Goal: Information Seeking & Learning: Learn about a topic

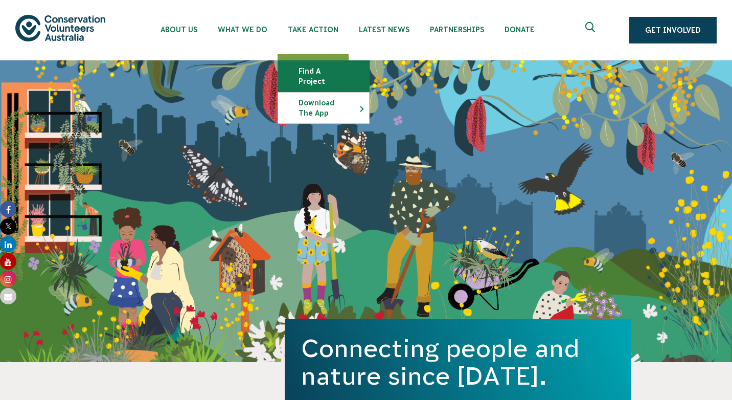
click at [328, 71] on link "Find a project" at bounding box center [323, 76] width 91 height 31
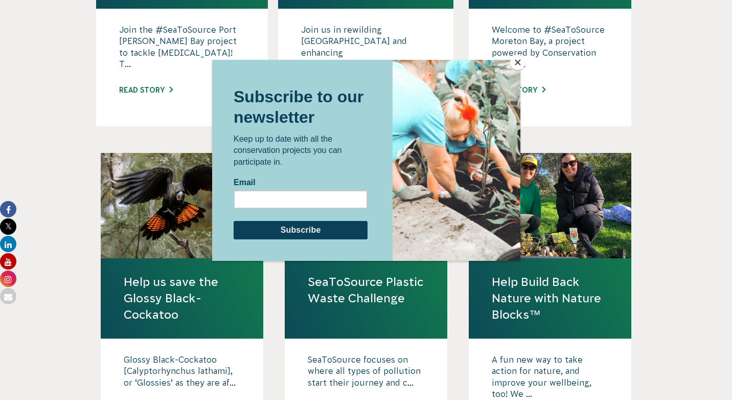
scroll to position [847, 0]
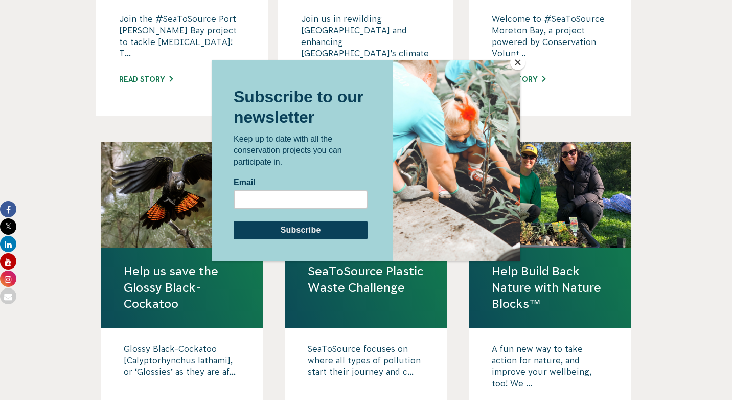
click at [517, 63] on button "Close" at bounding box center [517, 62] width 15 height 15
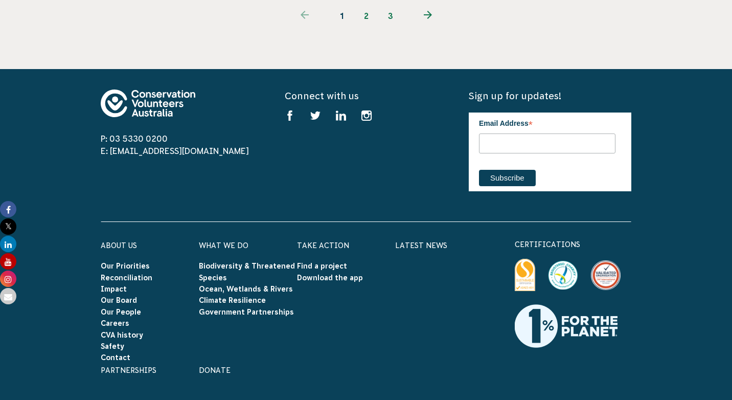
scroll to position [1325, 0]
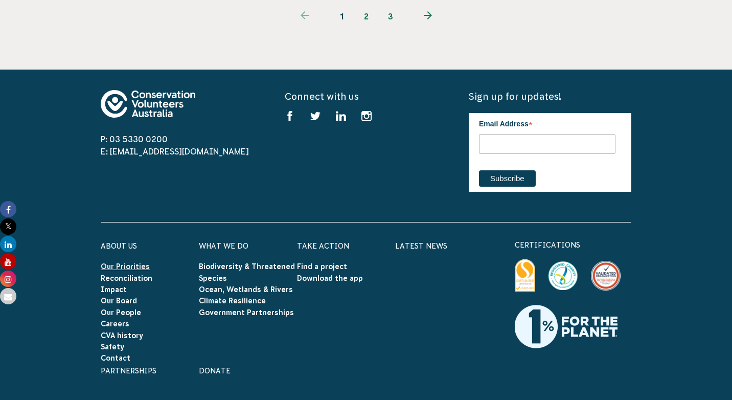
click at [136, 262] on link "Our Priorities" at bounding box center [125, 266] width 49 height 8
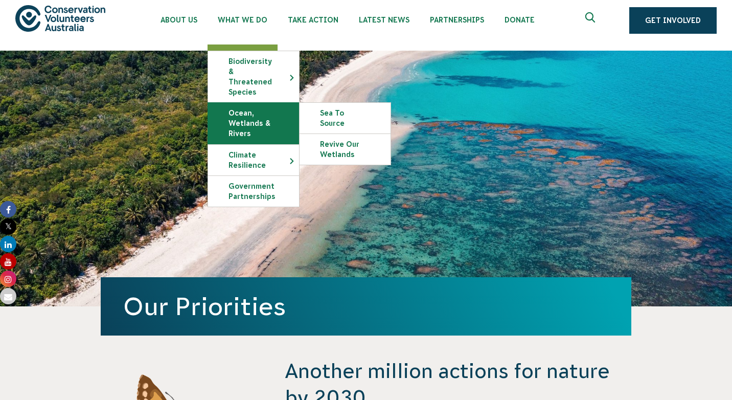
scroll to position [9, 0]
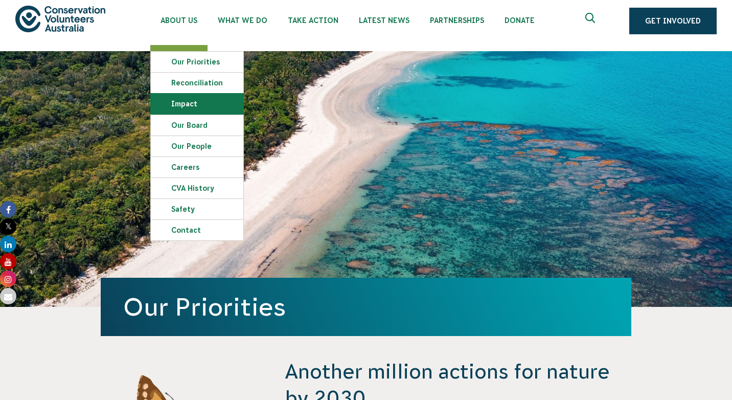
click at [194, 105] on link "Impact" at bounding box center [197, 104] width 93 height 20
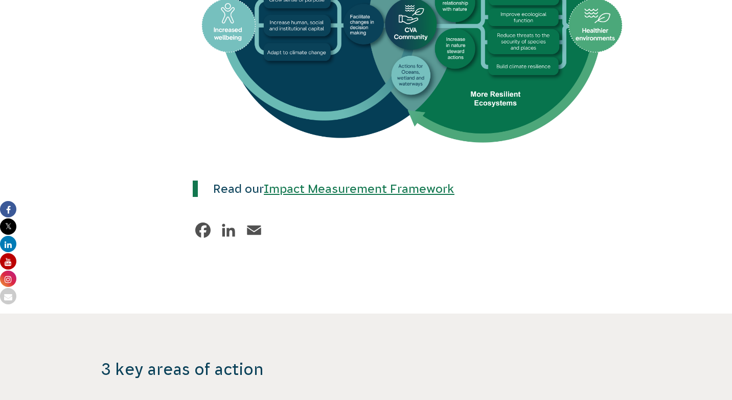
scroll to position [704, 0]
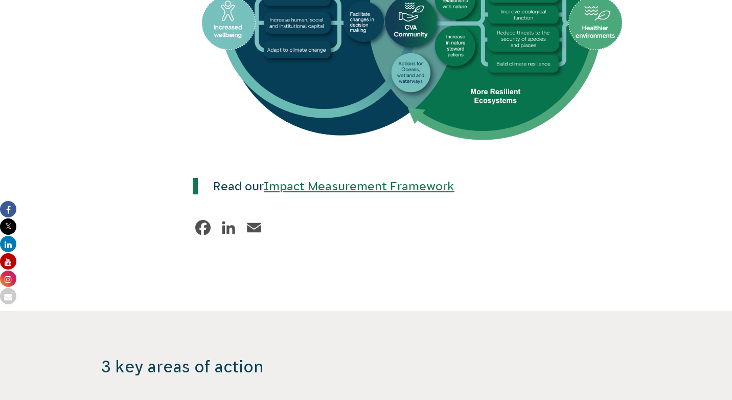
click at [384, 180] on link "Impact Measurement Framework" at bounding box center [359, 186] width 191 height 13
